Goal: Information Seeking & Learning: Understand process/instructions

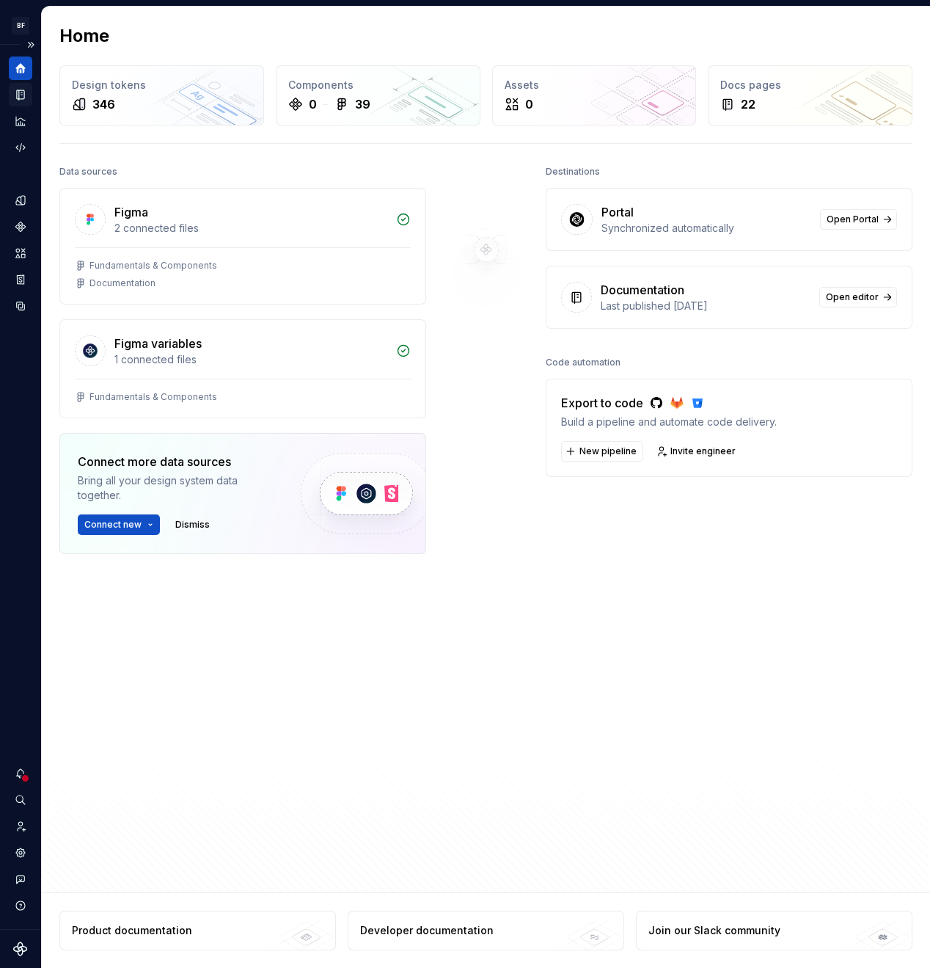
click at [23, 98] on icon "Documentation" at bounding box center [22, 95] width 6 height 8
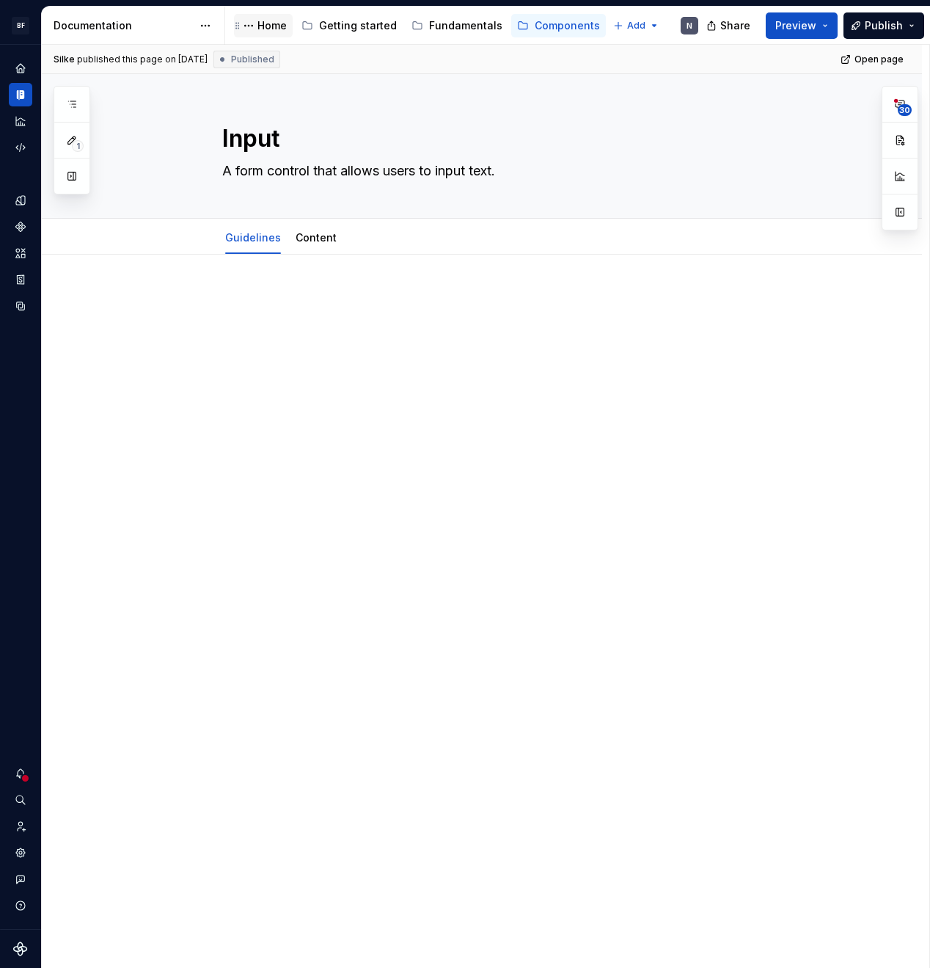
click at [275, 28] on div "Home" at bounding box center [272, 25] width 29 height 15
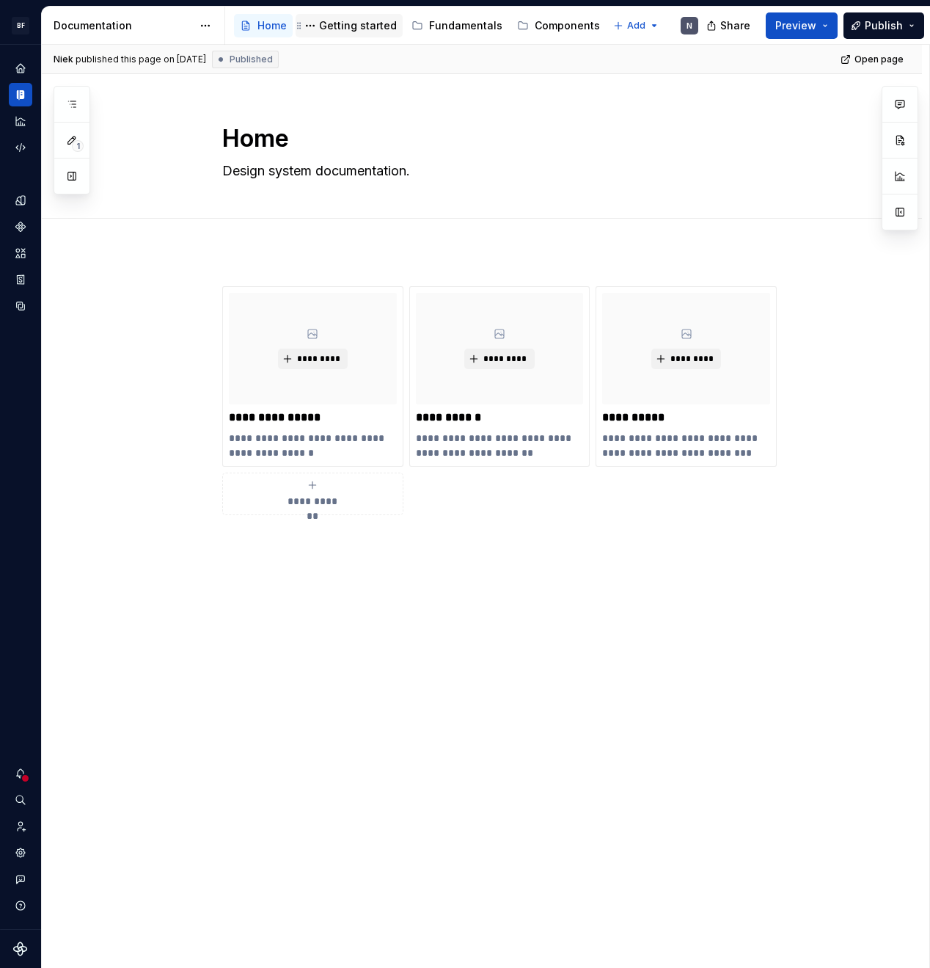
click at [373, 31] on div "Getting started" at bounding box center [358, 25] width 78 height 15
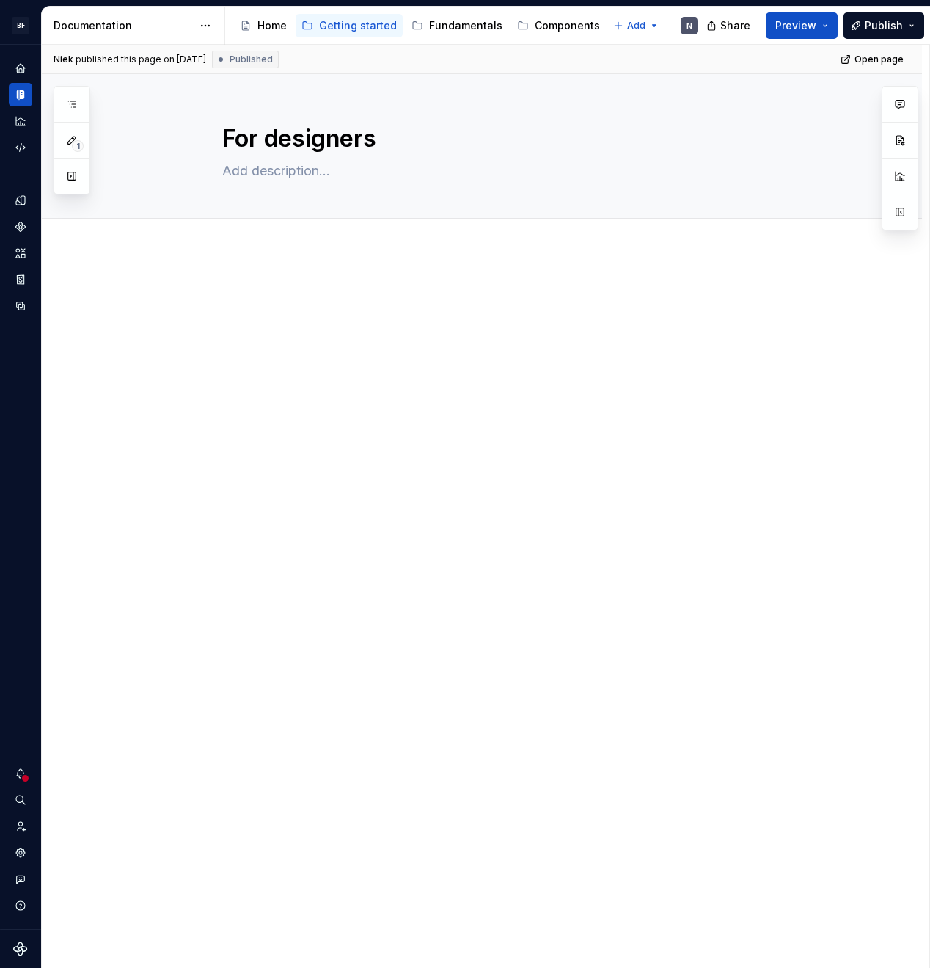
click at [326, 296] on p at bounding box center [499, 295] width 555 height 18
click at [630, 316] on div at bounding box center [499, 314] width 555 height 56
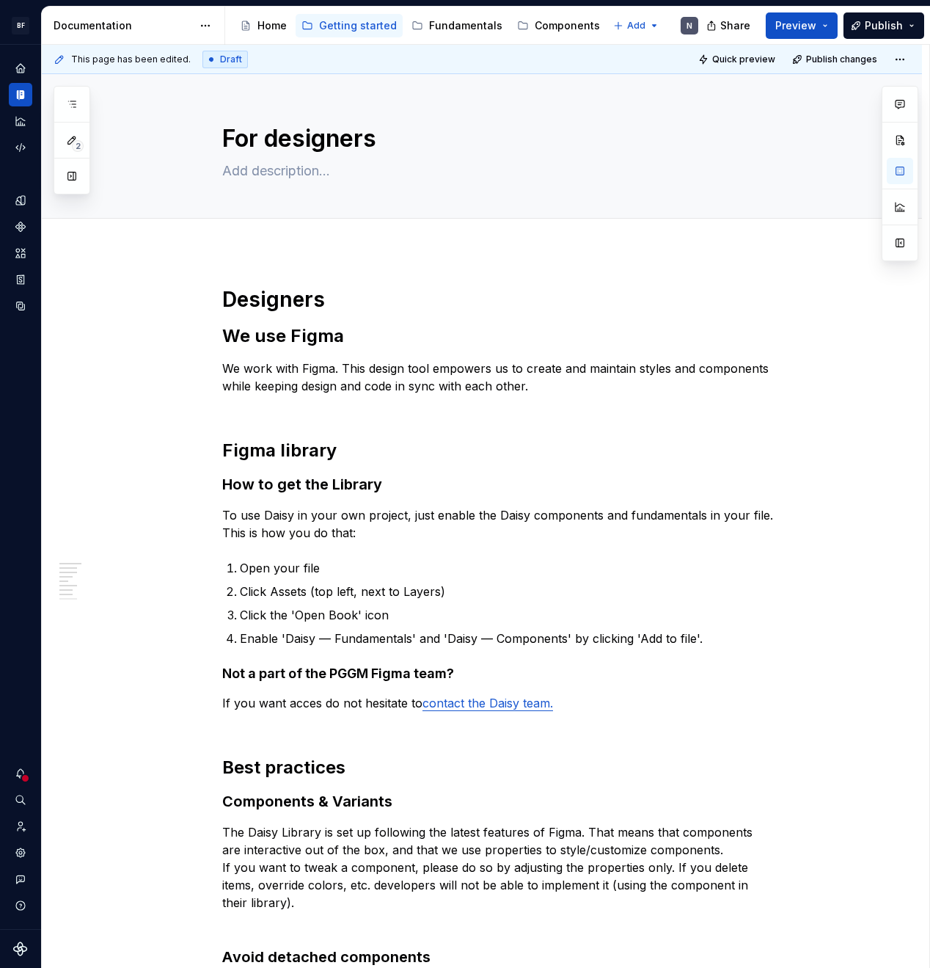
type textarea "*"
click at [340, 340] on h2 "We use Figma" at bounding box center [499, 335] width 555 height 23
drag, startPoint x: 364, startPoint y: 308, endPoint x: 193, endPoint y: 303, distance: 171.0
click at [222, 303] on div "Designers We use Figma We work with Figma. This design tool empowers us to crea…" at bounding box center [499, 763] width 555 height 954
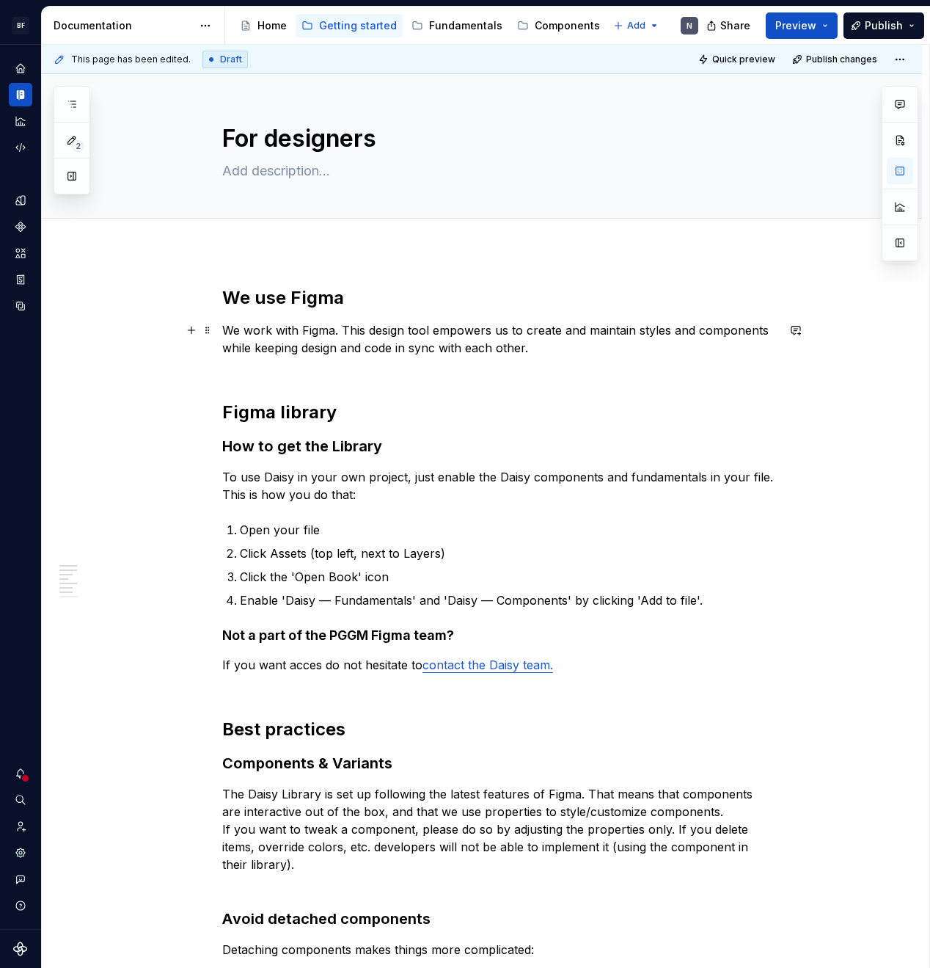
click at [315, 334] on p "We work with Figma. This design tool empowers us to create and maintain styles …" at bounding box center [499, 347] width 555 height 53
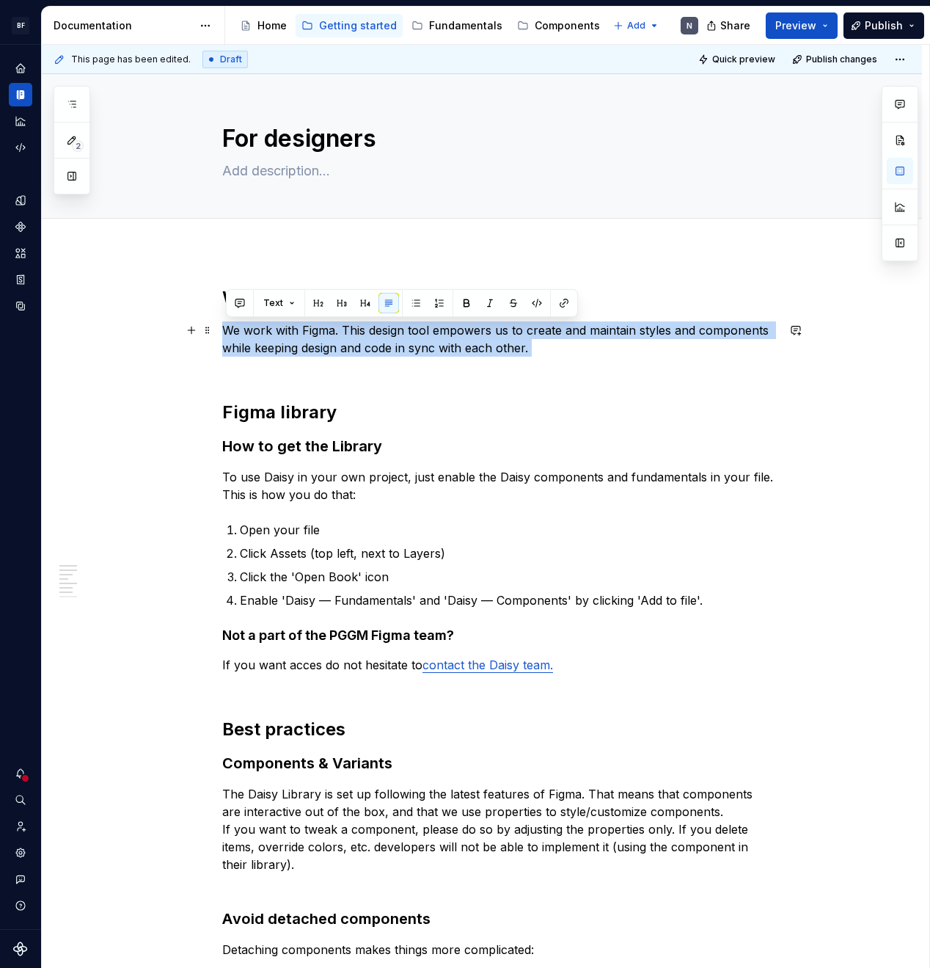
click at [315, 334] on p "We work with Figma. This design tool empowers us to create and maintain styles …" at bounding box center [499, 347] width 555 height 53
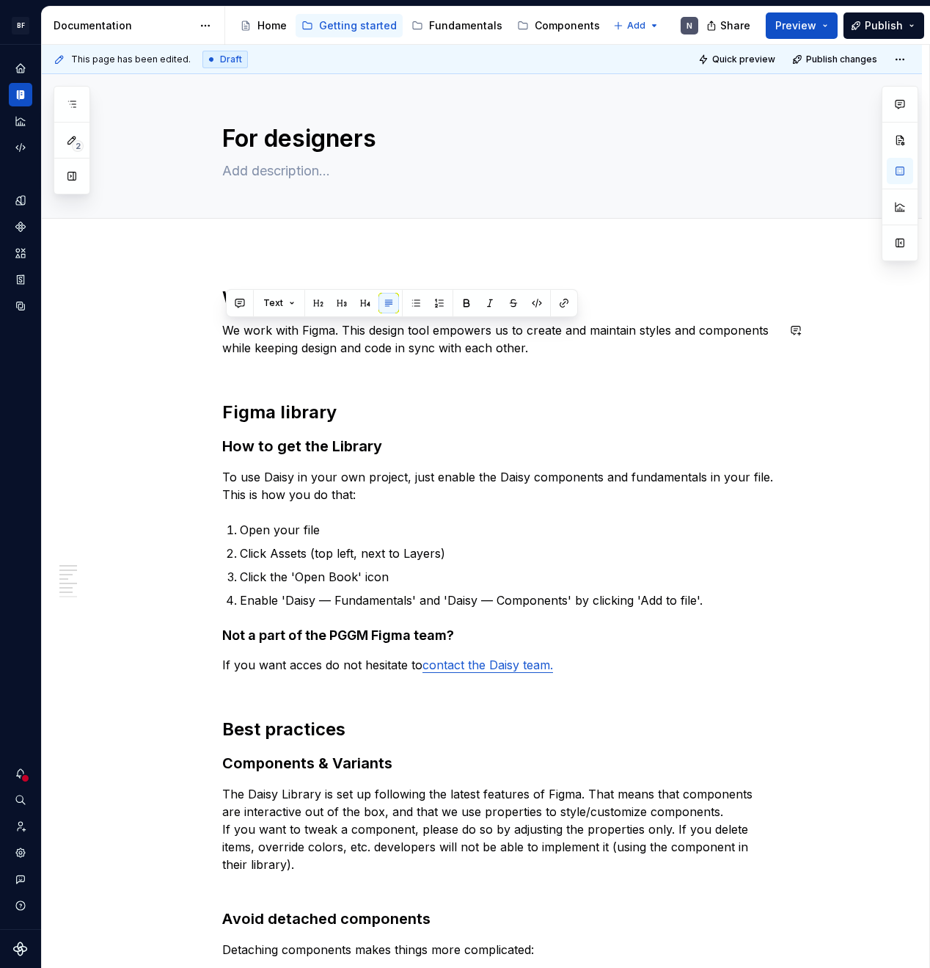
click at [370, 386] on div "We use Figma We work with Figma. This design tool empowers us to create and mai…" at bounding box center [499, 735] width 555 height 898
click at [270, 471] on p "To use Daisy in your own project, just enable the Daisy components and fundamen…" at bounding box center [499, 485] width 555 height 35
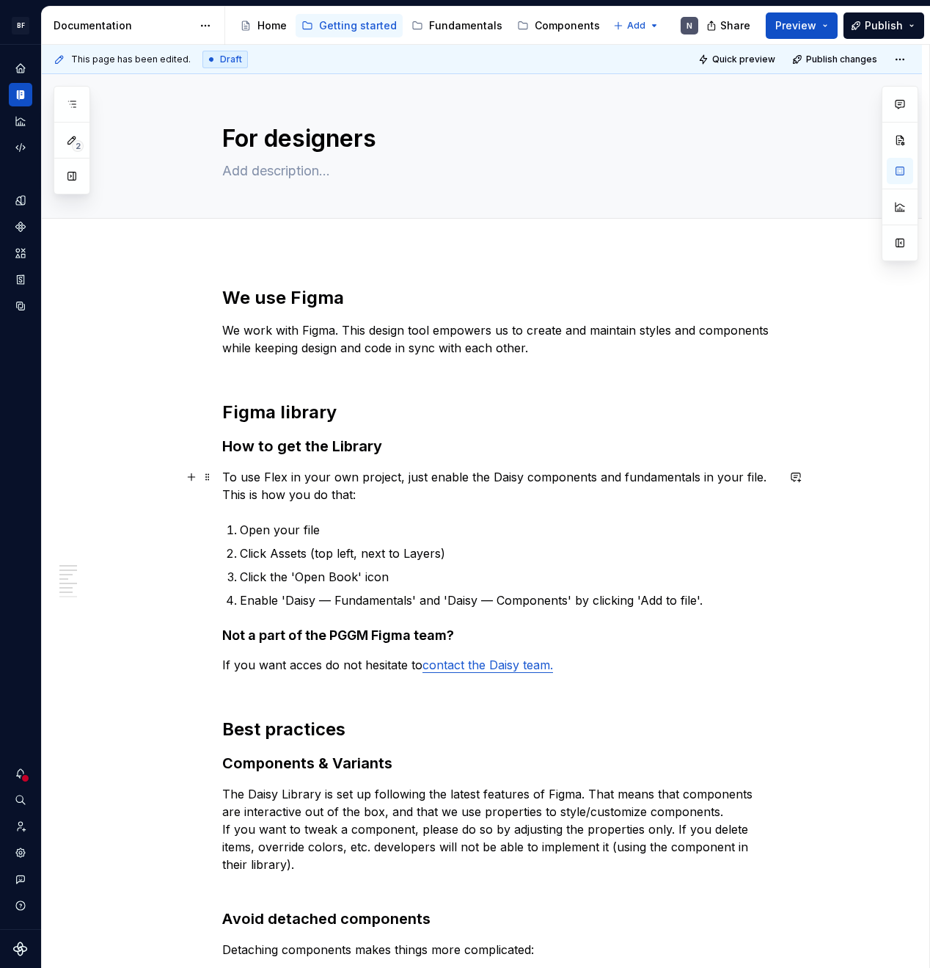
click at [512, 475] on p "To use Flex in your own project, just enable the Daisy components and fundament…" at bounding box center [499, 485] width 555 height 35
click at [574, 489] on p "To use Flex in your own project, just enable the Flex components and fundamenta…" at bounding box center [499, 485] width 555 height 35
click at [303, 602] on p "Enable 'Daisy — Fundamentals' and 'Daisy — Components' by clicking 'Add to file…" at bounding box center [508, 600] width 537 height 18
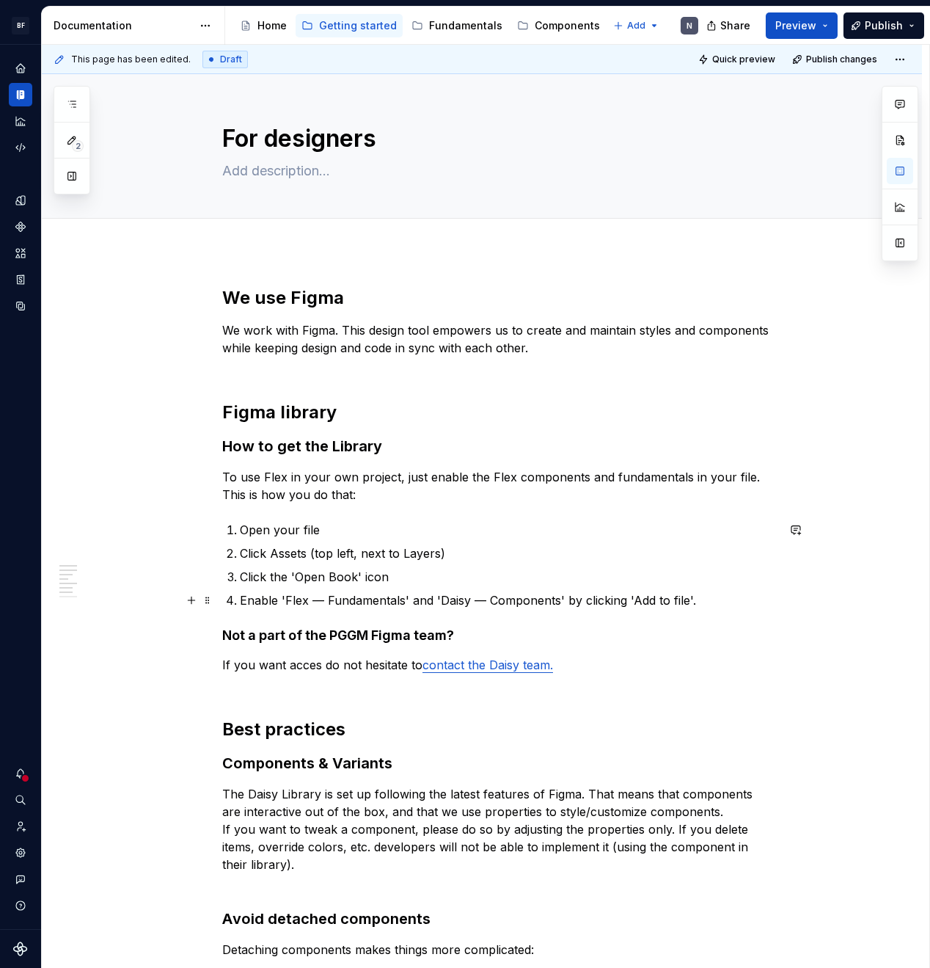
click at [456, 602] on p "Enable 'Flex — Fundamentals' and 'Daisy — Components' by clicking 'Add to file'." at bounding box center [508, 600] width 537 height 18
drag, startPoint x: 456, startPoint y: 602, endPoint x: 470, endPoint y: 613, distance: 17.8
click at [456, 602] on p "Enable 'Flex — Fundamentals' and 'Daisy — Components' by clicking 'Add to file'." at bounding box center [508, 600] width 537 height 18
click at [407, 600] on p "Enable 'Flex — Fundamentals' and 'Daisy — Components' by clicking 'Add to file'." at bounding box center [508, 600] width 537 height 18
click at [409, 602] on p "Enable 'Flex — Fundamentals' and 'Daisy — Components' by clicking 'Add to file'." at bounding box center [508, 600] width 537 height 18
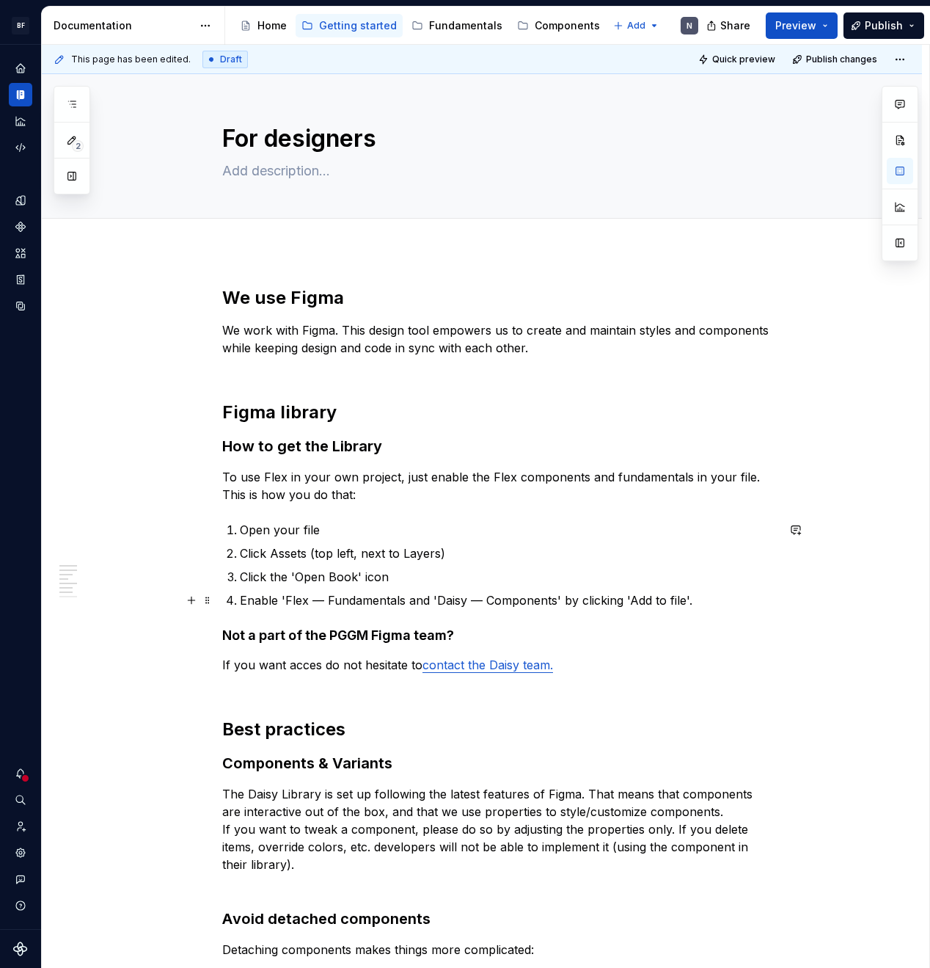
click at [421, 604] on p "Enable 'Flex — Fundamentals and 'Daisy — Components' by clicking 'Add to file'." at bounding box center [508, 600] width 537 height 18
drag, startPoint x: 472, startPoint y: 599, endPoint x: 427, endPoint y: 599, distance: 45.5
click at [427, 599] on p "Enable 'Flex — Fundamentals & 'Daisy — Components' by clicking 'Add to file'." at bounding box center [508, 600] width 537 height 18
drag, startPoint x: 630, startPoint y: 594, endPoint x: 648, endPoint y: 599, distance: 18.1
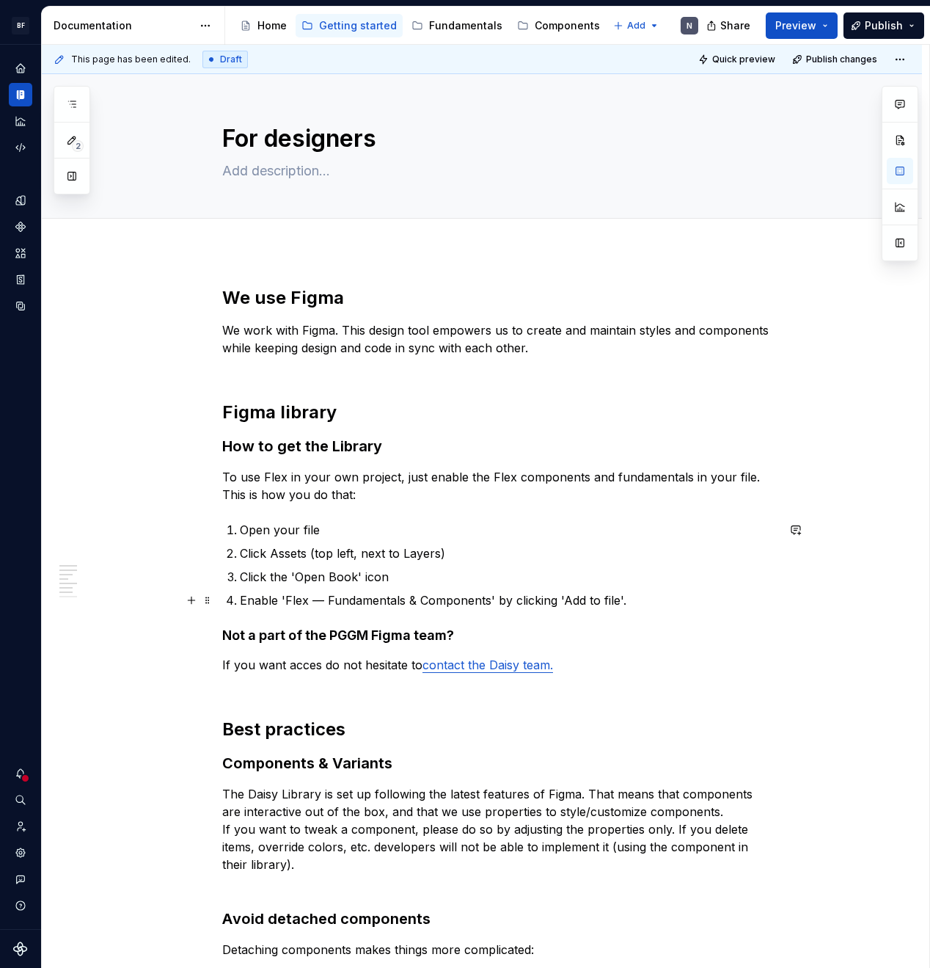
click at [630, 594] on p "Enable 'Flex — Fundamentals & Components' by clicking 'Add to file'." at bounding box center [508, 600] width 537 height 18
click at [649, 599] on p "Enable 'Flex — Fundamentals & Components' by clicking 'Add to file'." at bounding box center [508, 600] width 537 height 18
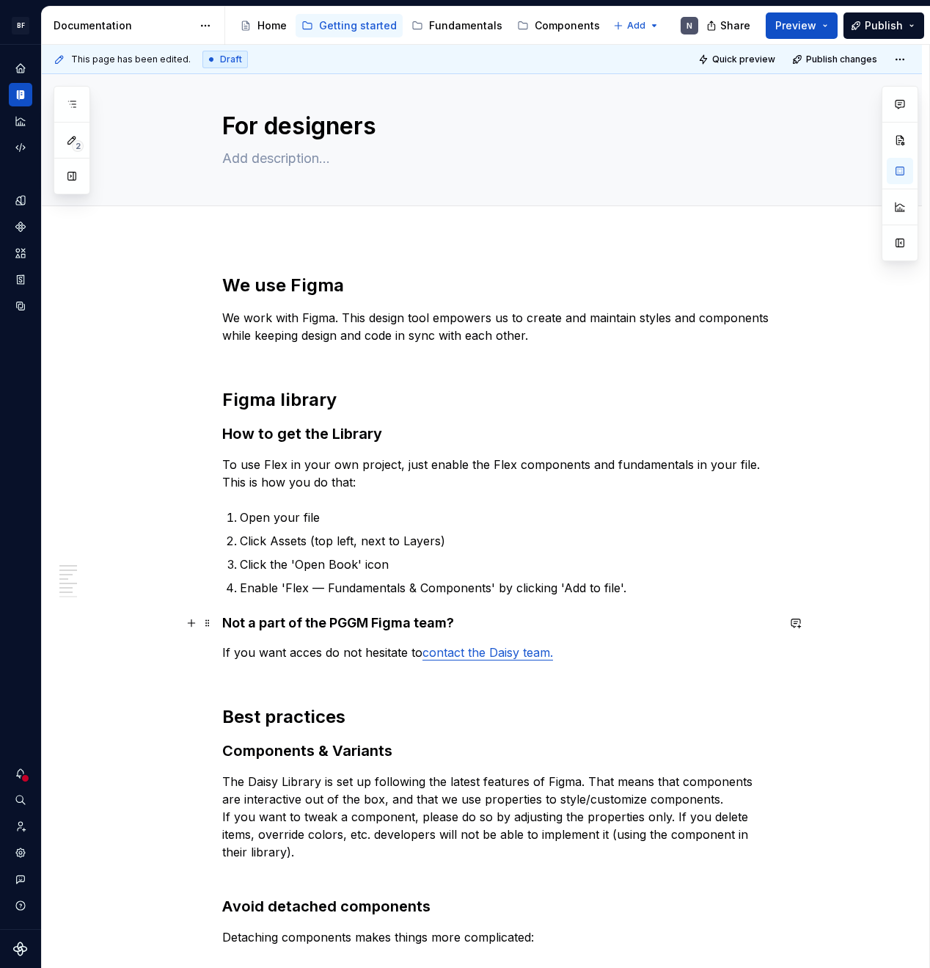
click at [357, 619] on h4 "Not a part of the PGGM Figma team?" at bounding box center [499, 623] width 555 height 18
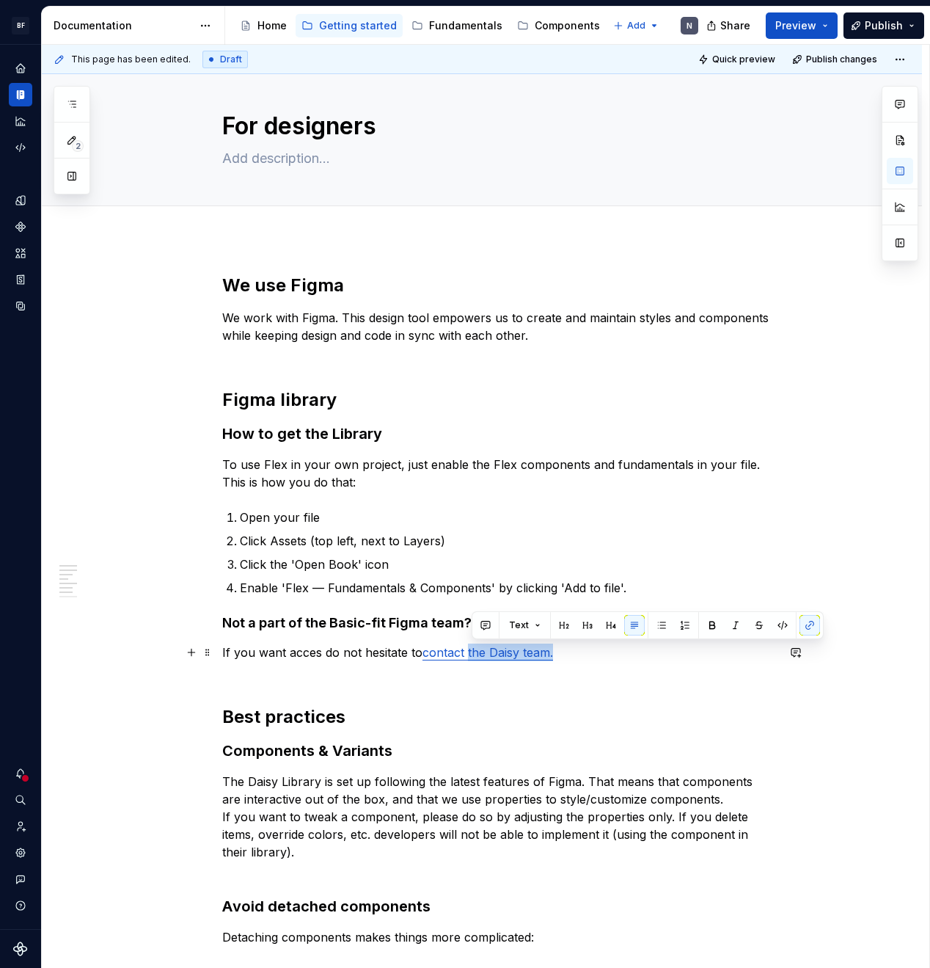
drag, startPoint x: 569, startPoint y: 651, endPoint x: 472, endPoint y: 651, distance: 96.8
click at [472, 651] on p "If you want acces do not hesitate to contact the Daisy team." at bounding box center [499, 660] width 555 height 35
click at [472, 651] on link "contact the Daisy team." at bounding box center [488, 652] width 131 height 15
drag, startPoint x: 496, startPoint y: 654, endPoint x: 527, endPoint y: 656, distance: 30.9
click at [523, 654] on link "contact the Daisy team." at bounding box center [488, 652] width 131 height 15
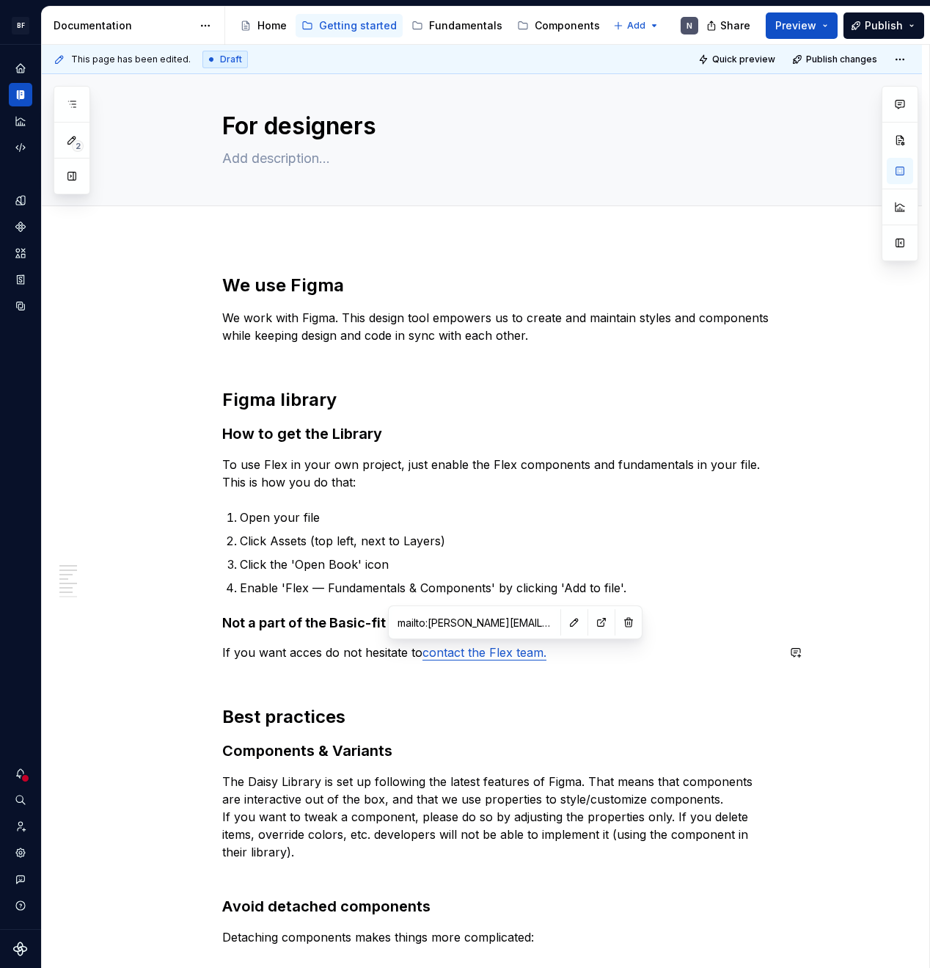
type textarea "*"
click at [573, 625] on button "button" at bounding box center [574, 622] width 21 height 21
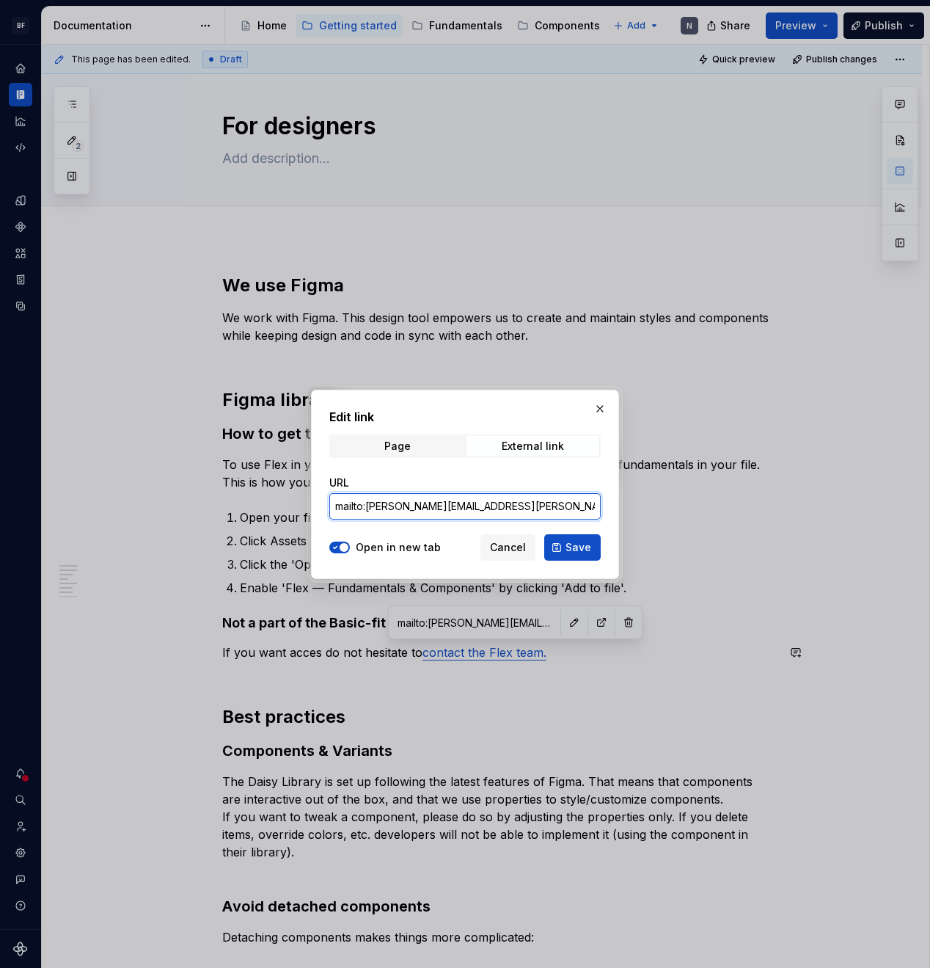
click at [449, 507] on input "mailto:[PERSON_NAME][EMAIL_ADDRESS][PERSON_NAME][DOMAIN_NAME]" at bounding box center [464, 506] width 271 height 26
click at [435, 505] on input "mailto:[PERSON_NAME][EMAIL_ADDRESS][PERSON_NAME][DOMAIN_NAME]" at bounding box center [464, 506] width 271 height 26
click at [475, 509] on input "mailto:[PERSON_NAME][EMAIL_ADDRESS][PERSON_NAME][DOMAIN_NAME]" at bounding box center [464, 506] width 271 height 26
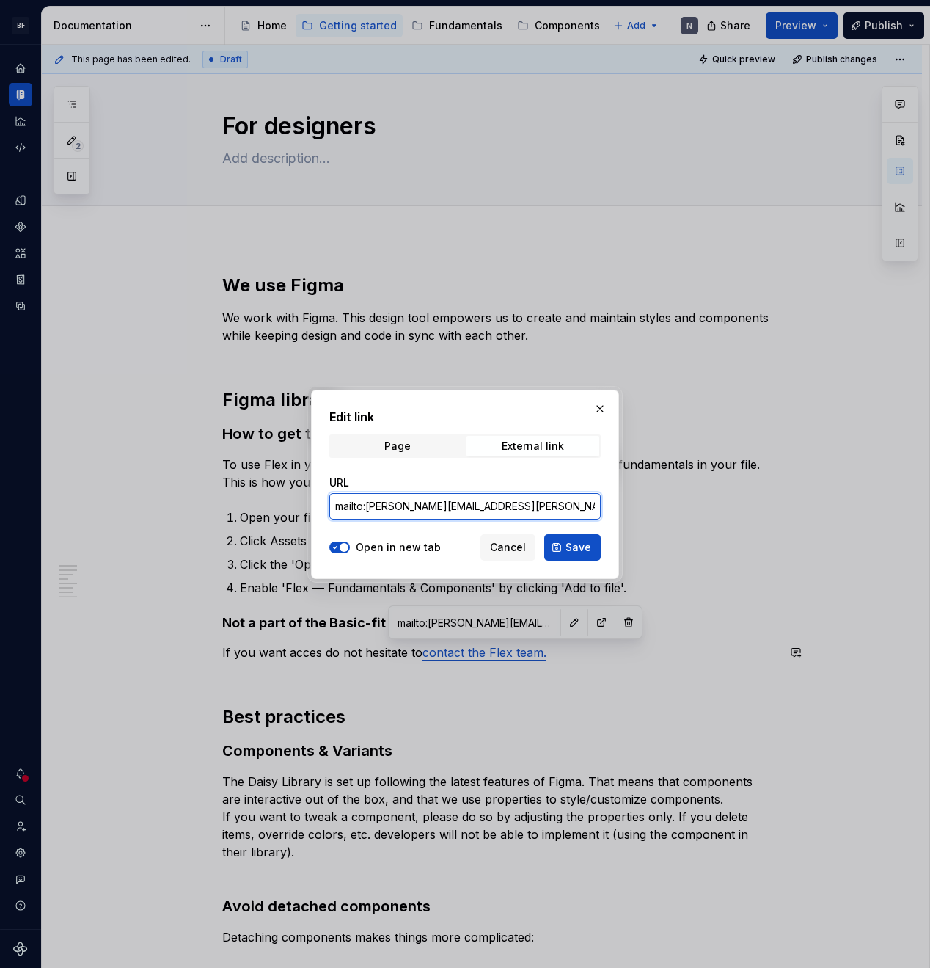
drag, startPoint x: 511, startPoint y: 505, endPoint x: 390, endPoint y: 527, distance: 122.2
click at [368, 510] on input "mailto:[PERSON_NAME][EMAIL_ADDRESS][PERSON_NAME][DOMAIN_NAME]" at bounding box center [464, 506] width 271 height 26
paste input "[EMAIL_ADDRESS][DOMAIN_NAME]"
type input "mailto:[EMAIL_ADDRESS][DOMAIN_NAME]"
click at [586, 552] on span "Save" at bounding box center [579, 547] width 26 height 15
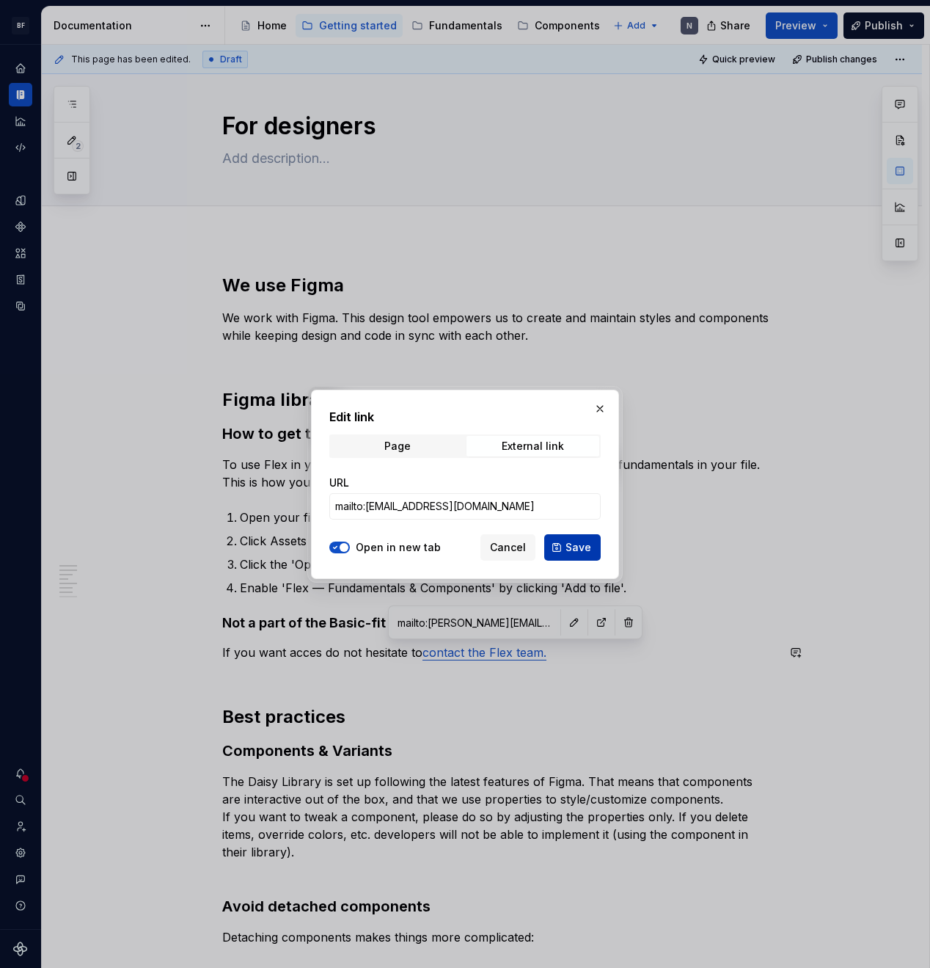
type textarea "*"
type input "mailto:[EMAIL_ADDRESS][DOMAIN_NAME]"
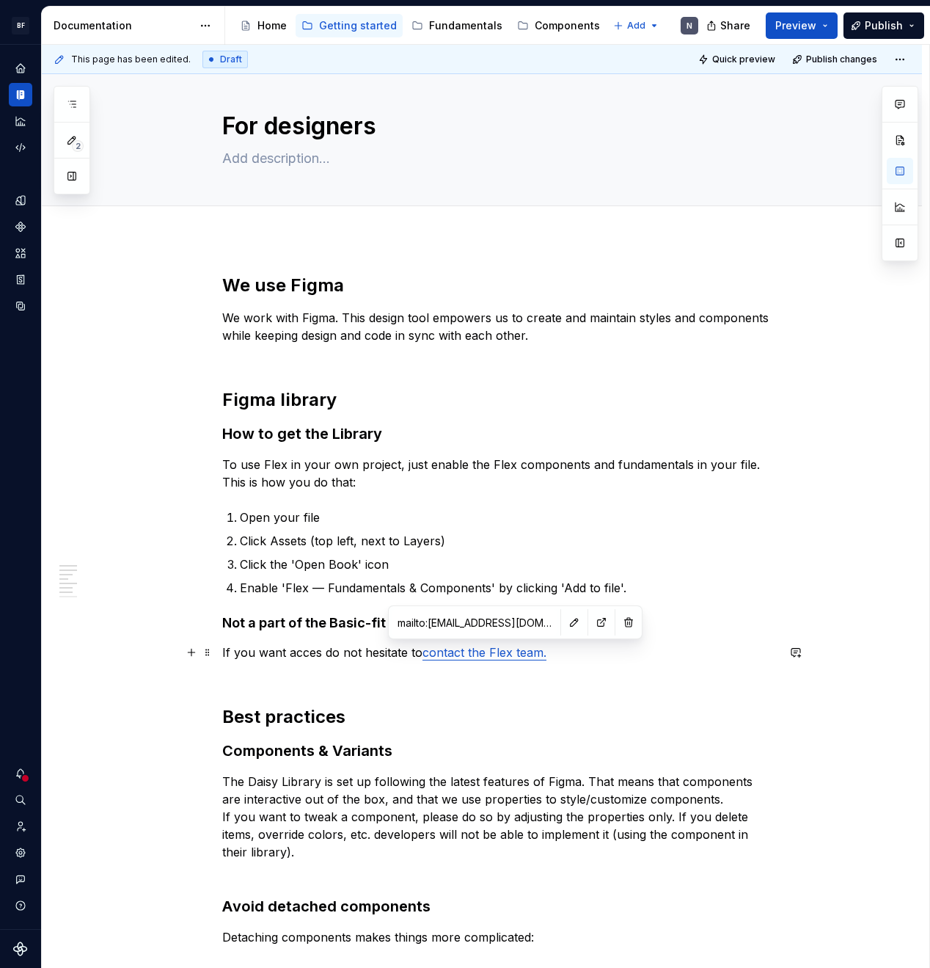
click at [638, 650] on p "If you want acces do not hesitate to contact the Flex team." at bounding box center [499, 660] width 555 height 35
click at [603, 732] on div "We use Figma We work with Figma. This design tool empowers us to create and mai…" at bounding box center [499, 723] width 555 height 898
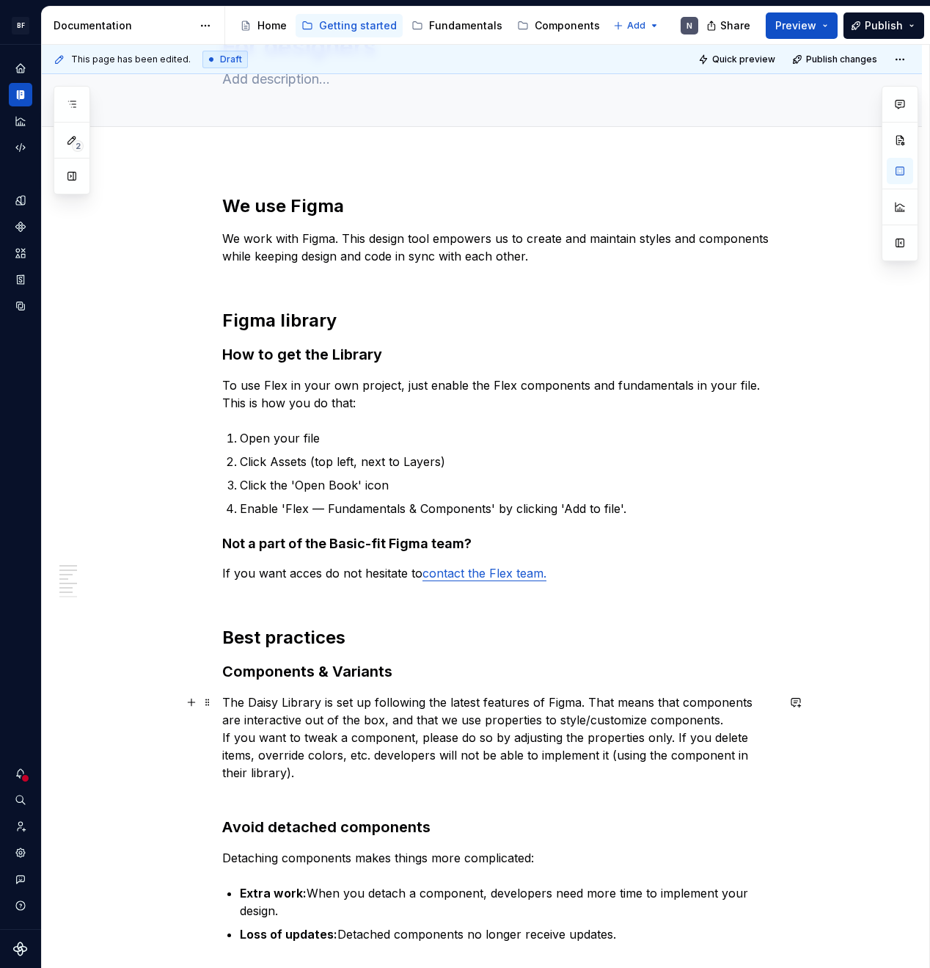
scroll to position [93, 0]
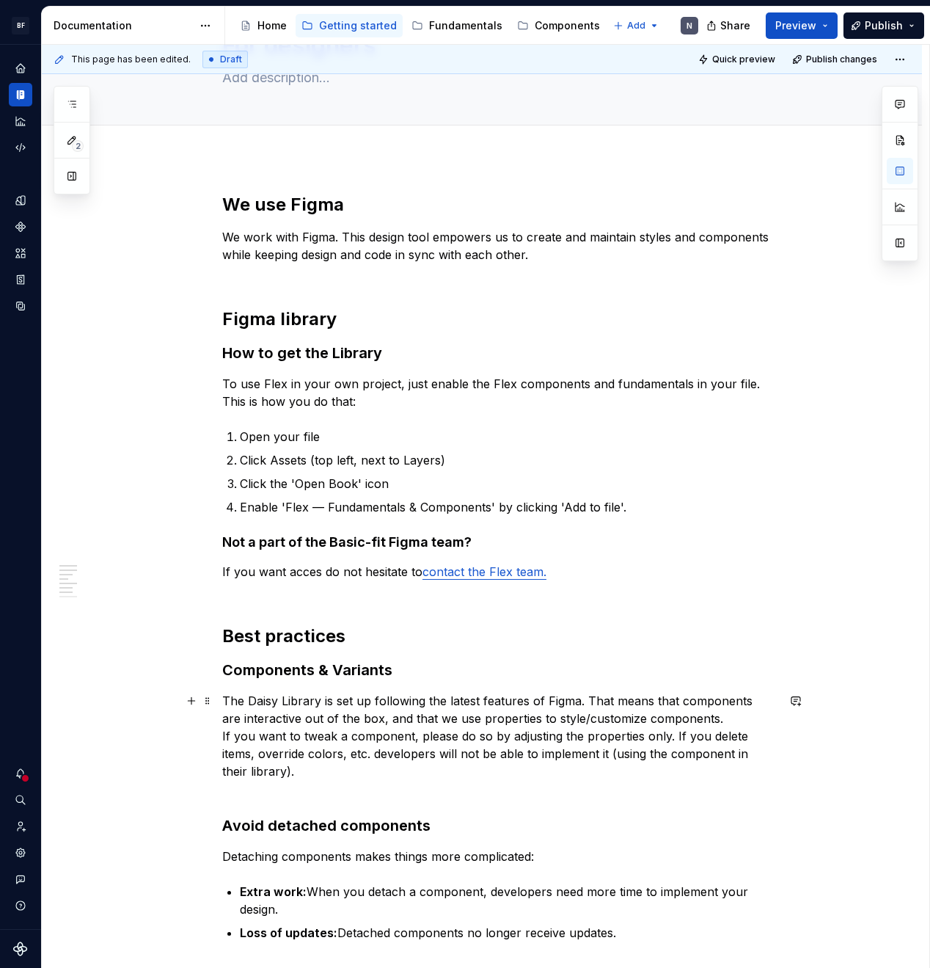
click at [278, 703] on p "The Daisy Library is set up following the latest features of Figma. That means …" at bounding box center [499, 745] width 555 height 106
click at [260, 702] on p "The Daisy Library is set up following the latest features of Figma. That means …" at bounding box center [499, 745] width 555 height 106
click at [315, 765] on p "The Flex Library is set up following the latest features of Figma. That means t…" at bounding box center [499, 745] width 555 height 106
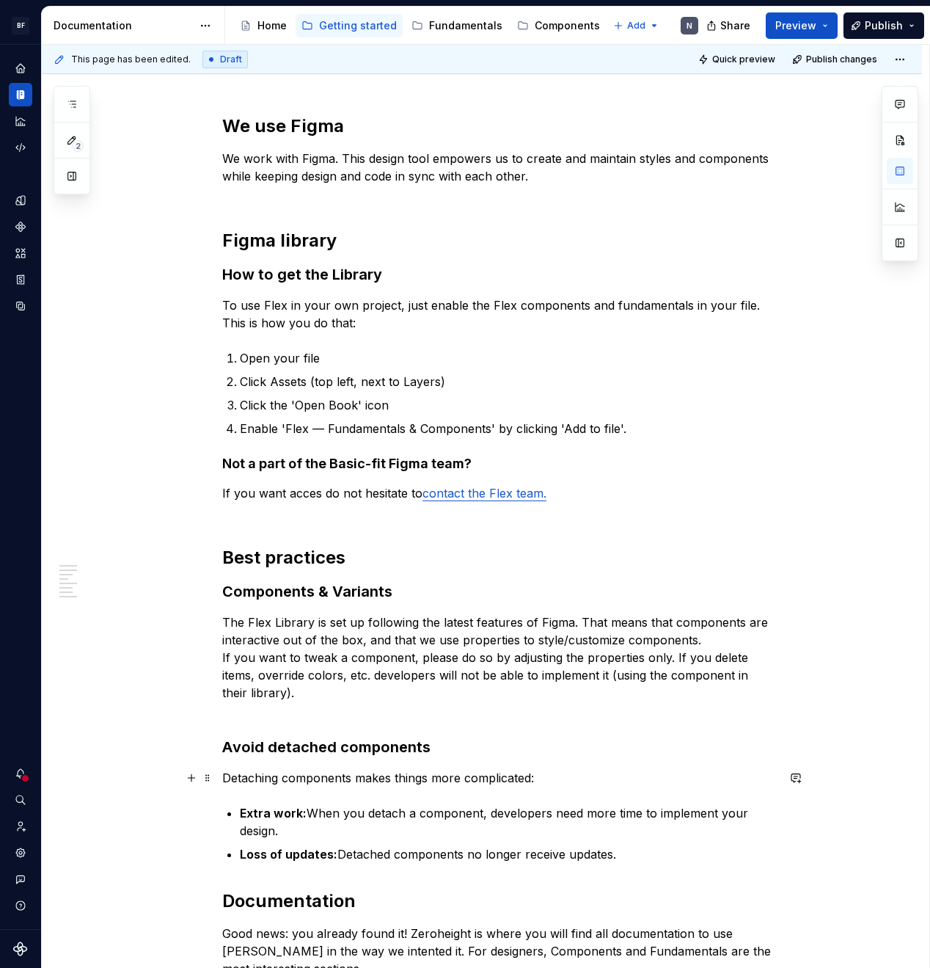
scroll to position [178, 0]
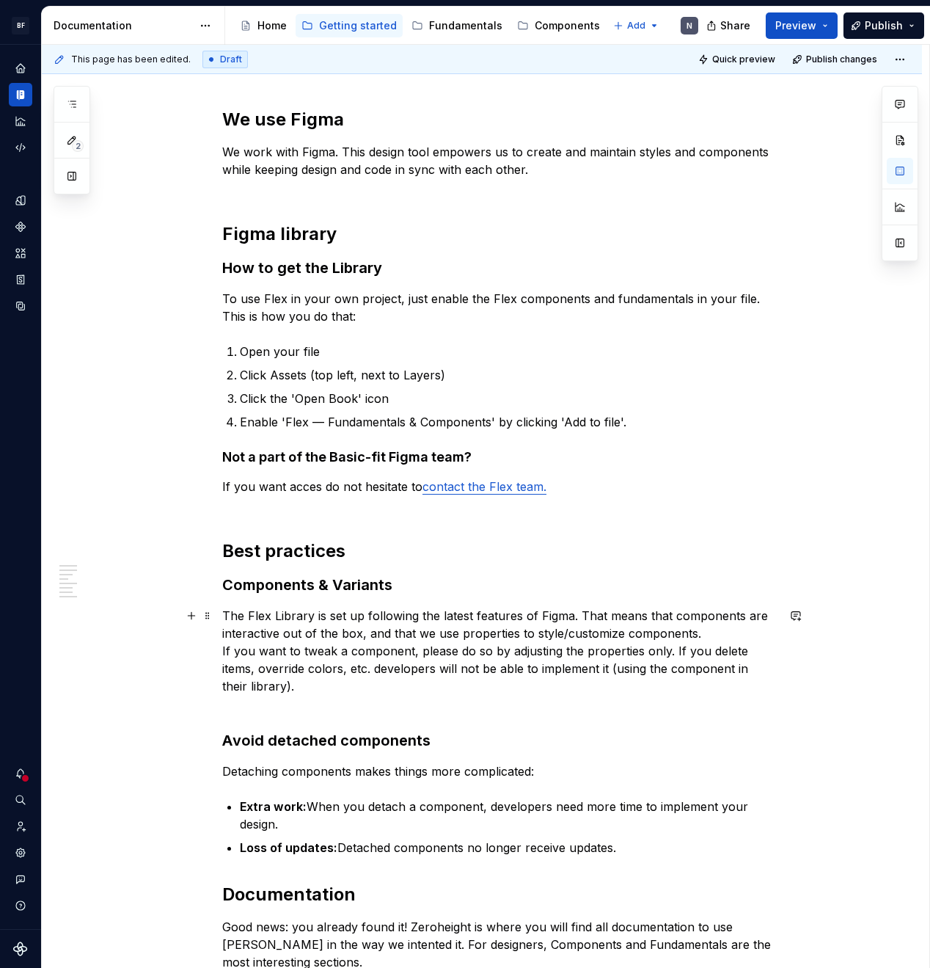
click at [608, 668] on p "The Flex Library is set up following the latest features of Figma. That means t…" at bounding box center [499, 660] width 555 height 106
drag, startPoint x: 611, startPoint y: 671, endPoint x: 611, endPoint y: 680, distance: 8.8
click at [611, 672] on p "The Flex Library is set up following the latest features of Figma. That means t…" at bounding box center [499, 660] width 555 height 106
click at [472, 701] on p "The Flex Library is set up following the latest features of Figma. That means t…" at bounding box center [499, 660] width 555 height 106
click at [479, 685] on p "The Flex Library is set up following the latest features of Figma. That means t…" at bounding box center [499, 660] width 555 height 106
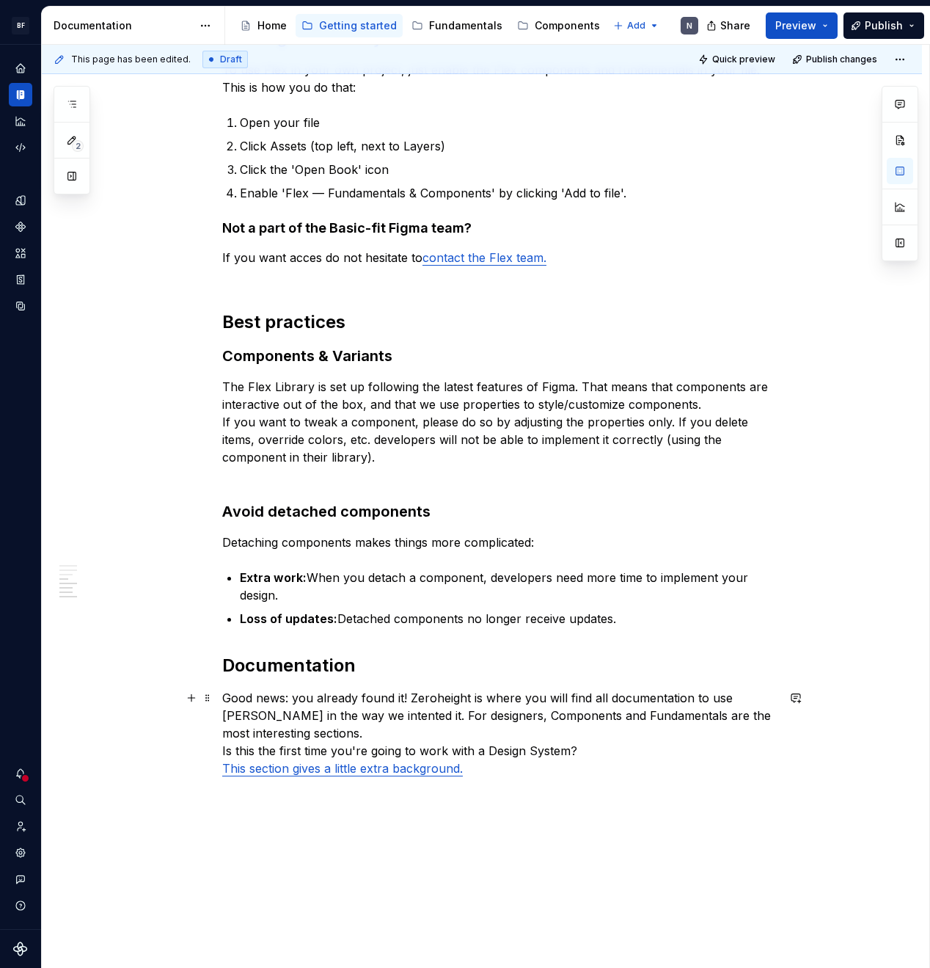
scroll to position [417, 0]
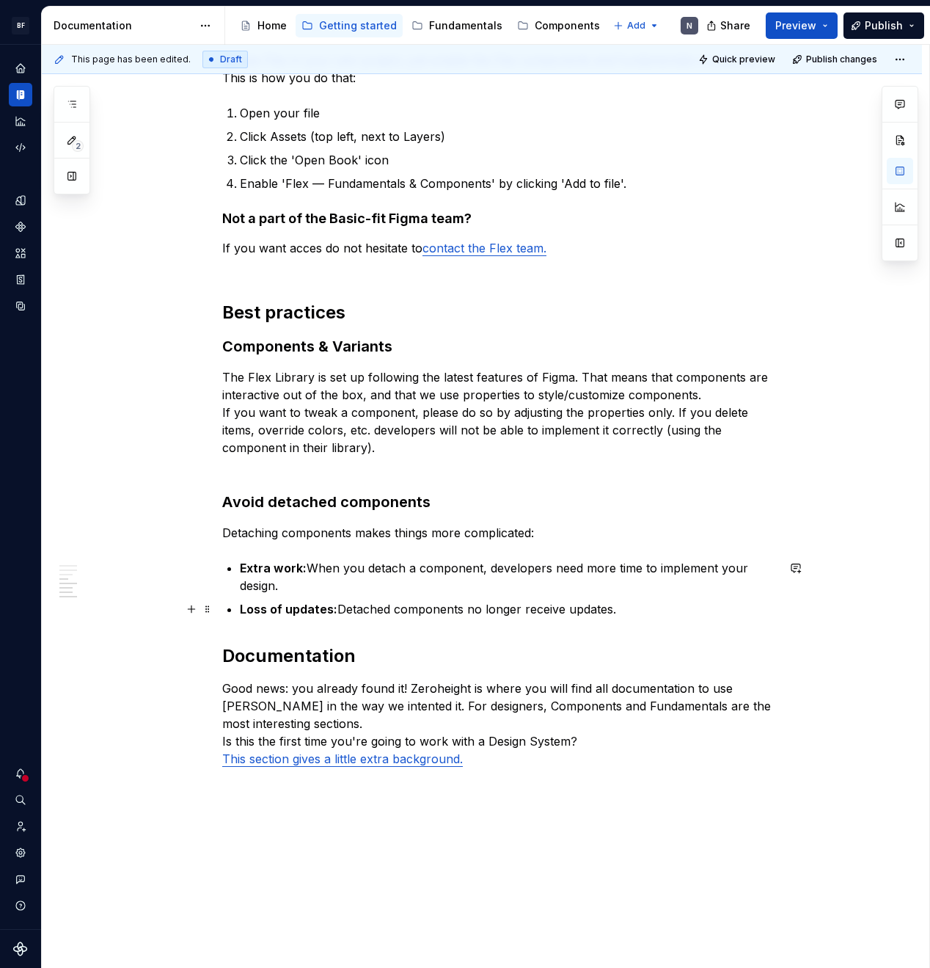
click at [638, 614] on p "Loss of updates: Detached components no longer receive updates." at bounding box center [508, 609] width 537 height 18
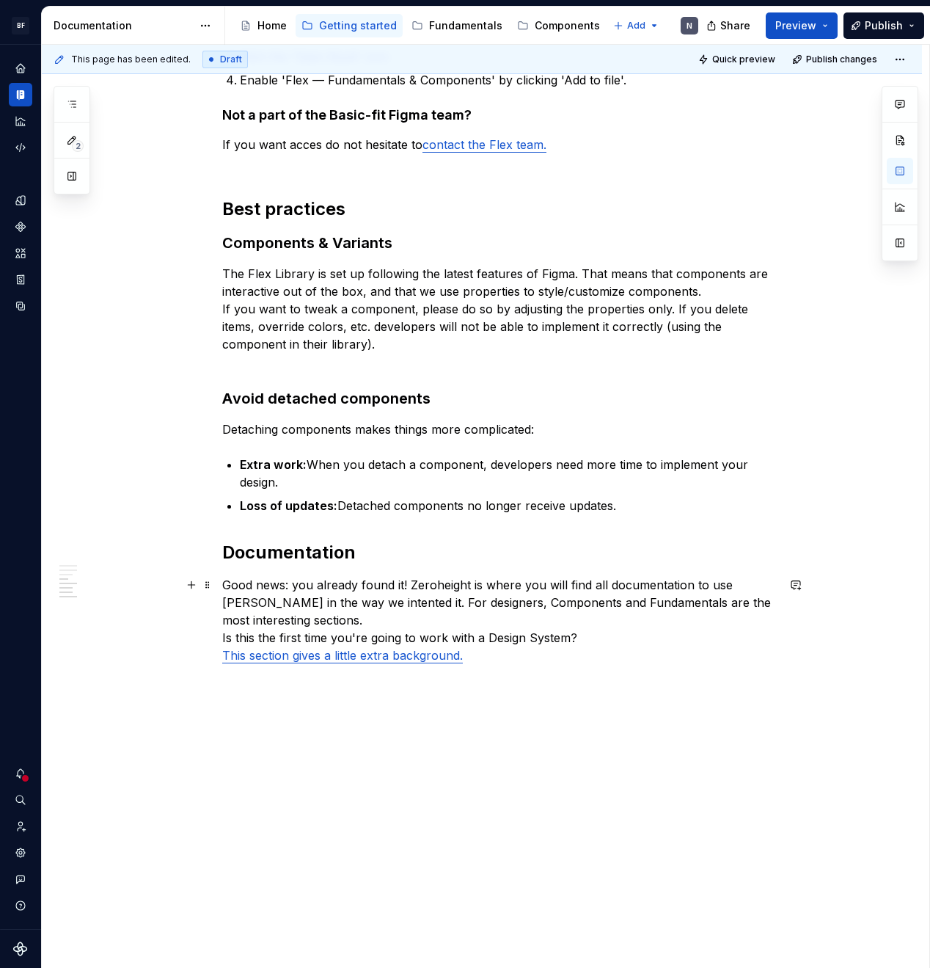
scroll to position [521, 0]
click at [441, 585] on p "Good news: you already found it! Zeroheight is where you will find all document…" at bounding box center [499, 619] width 555 height 88
drag, startPoint x: 525, startPoint y: 585, endPoint x: 409, endPoint y: 585, distance: 116.7
click at [409, 585] on p "Good news: you already found it! Zeroheight is where you will find all document…" at bounding box center [499, 619] width 555 height 88
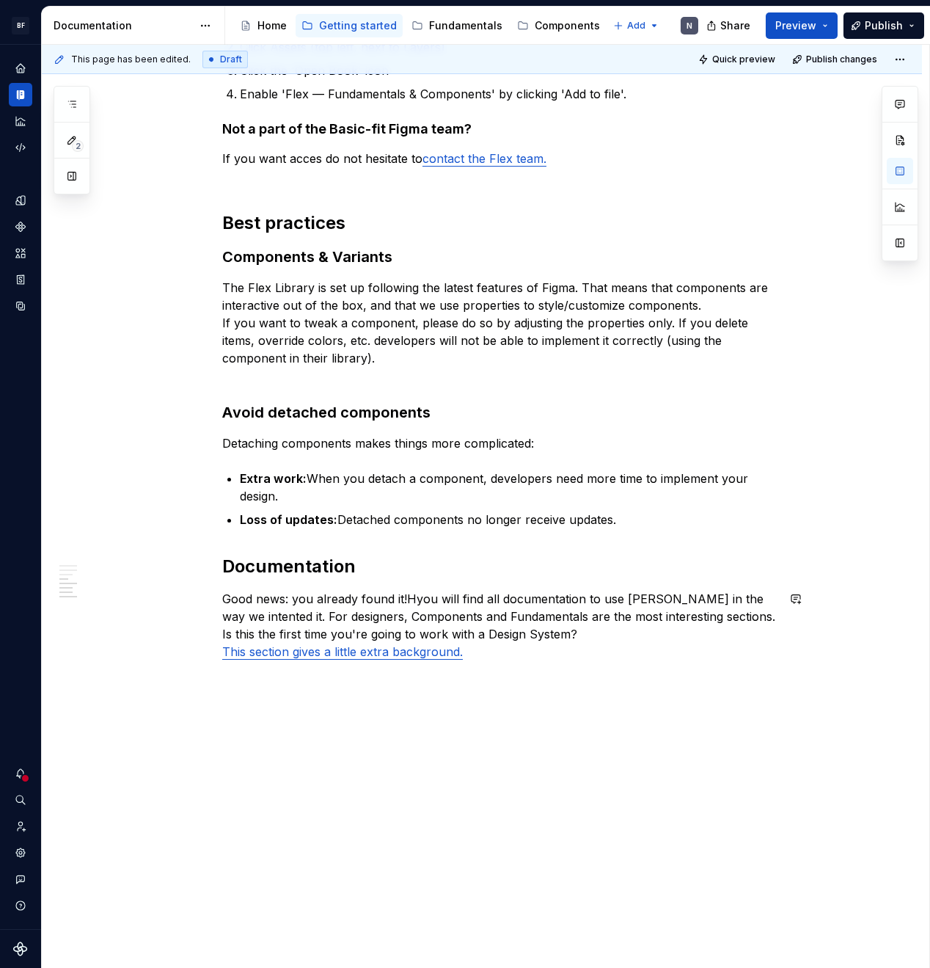
scroll to position [506, 0]
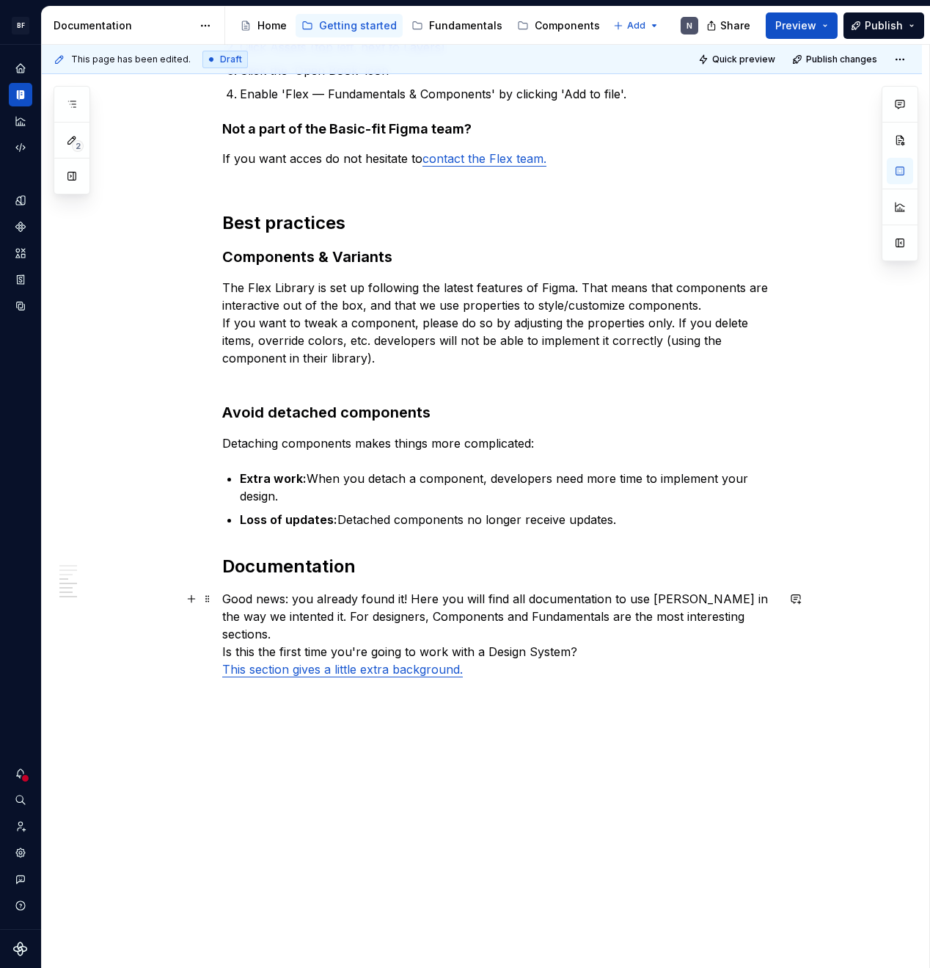
click at [648, 602] on p "Good news: you already found it! Here you will find all documentation to use [P…" at bounding box center [499, 634] width 555 height 88
click at [663, 601] on p "Good news: you already found it! Here you will find all documentation to use [P…" at bounding box center [499, 634] width 555 height 88
click at [663, 600] on p "Good news: you already found it! Here you will find all documentation to use [P…" at bounding box center [499, 634] width 555 height 88
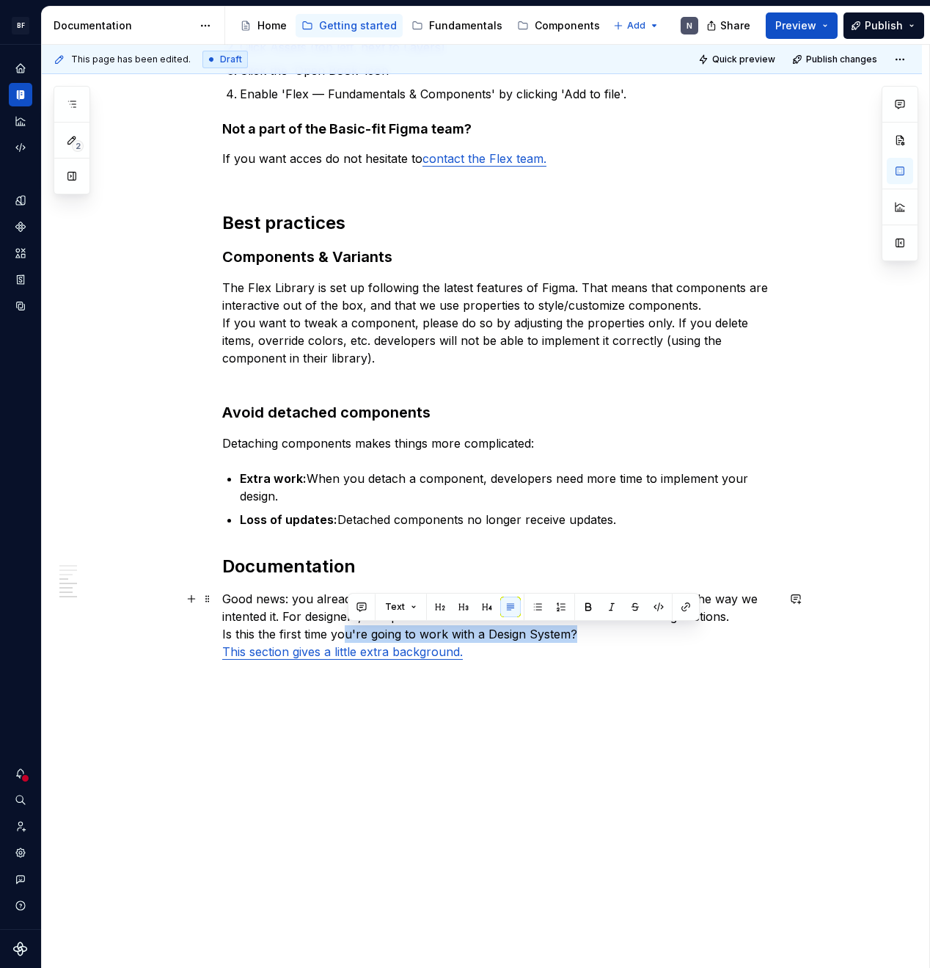
drag, startPoint x: 347, startPoint y: 624, endPoint x: 599, endPoint y: 629, distance: 251.7
click at [599, 629] on p "Good news: you already found it! Here you will find all documentation to use Fl…" at bounding box center [499, 625] width 555 height 70
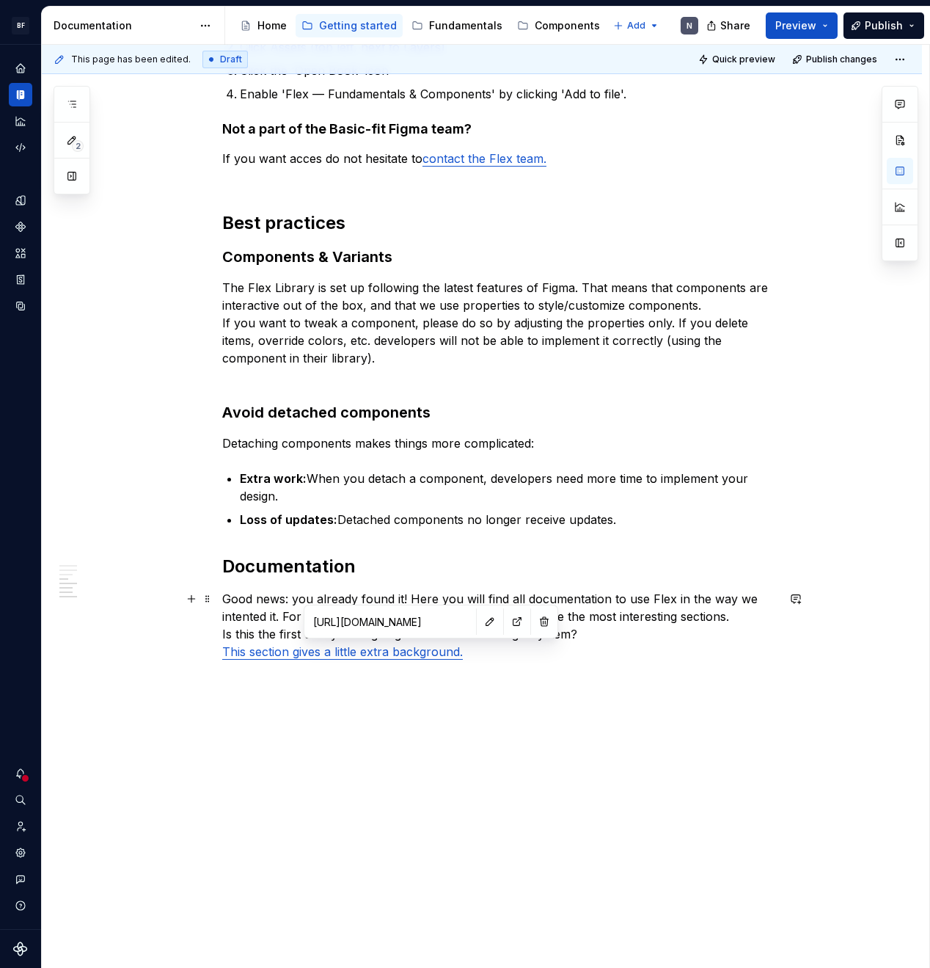
click at [430, 646] on link "This section gives a little extra background." at bounding box center [342, 651] width 241 height 15
click at [643, 642] on p "Good news: you already found it! Here you will find all documentation to use Fl…" at bounding box center [499, 625] width 555 height 70
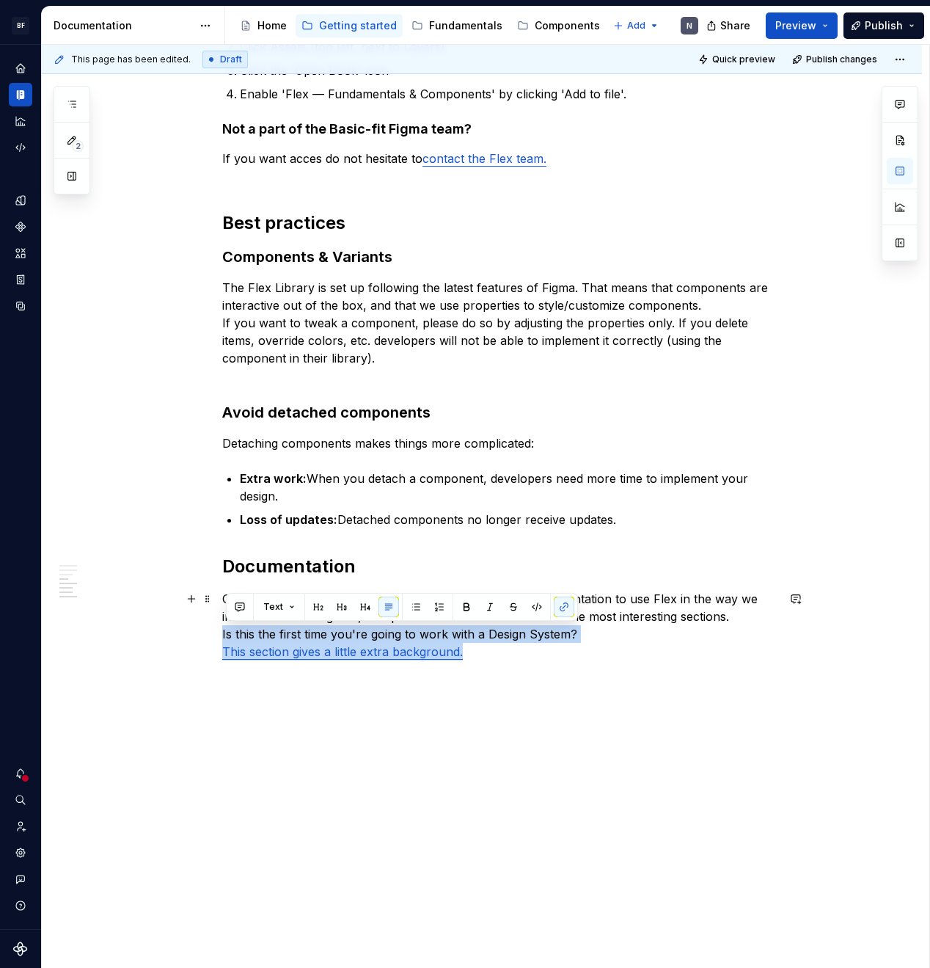
drag, startPoint x: 607, startPoint y: 646, endPoint x: 173, endPoint y: 633, distance: 433.8
click at [173, 633] on div "We use Figma We work with Figma. This design tool empowers us to create and mai…" at bounding box center [482, 357] width 880 height 1224
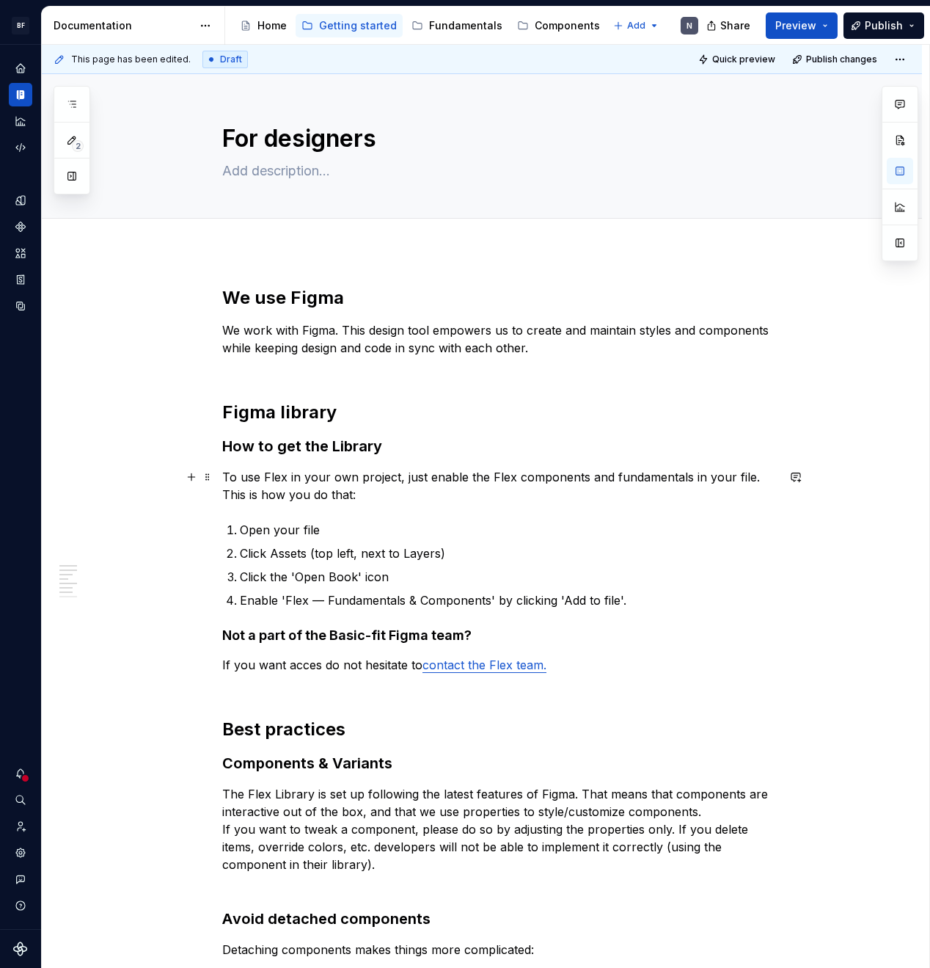
scroll to position [0, 0]
type textarea "*"
